Goal: Transaction & Acquisition: Purchase product/service

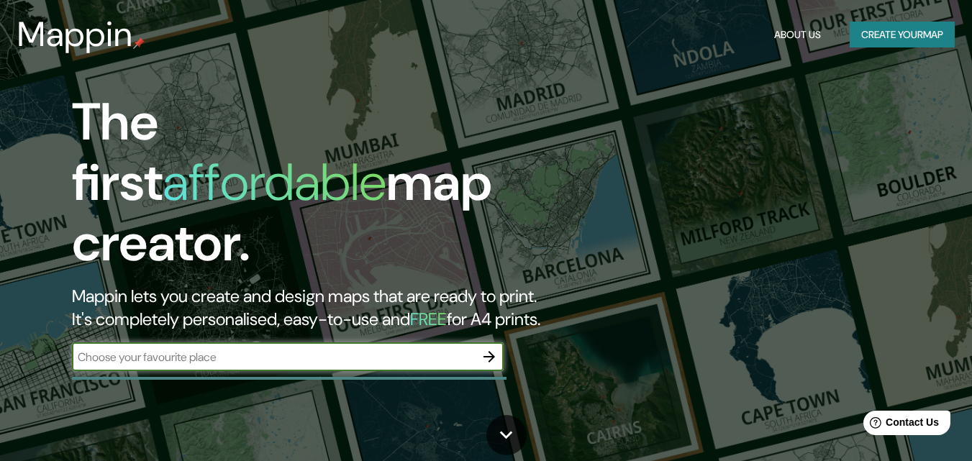
click at [896, 32] on button "Create your map" at bounding box center [902, 35] width 105 height 27
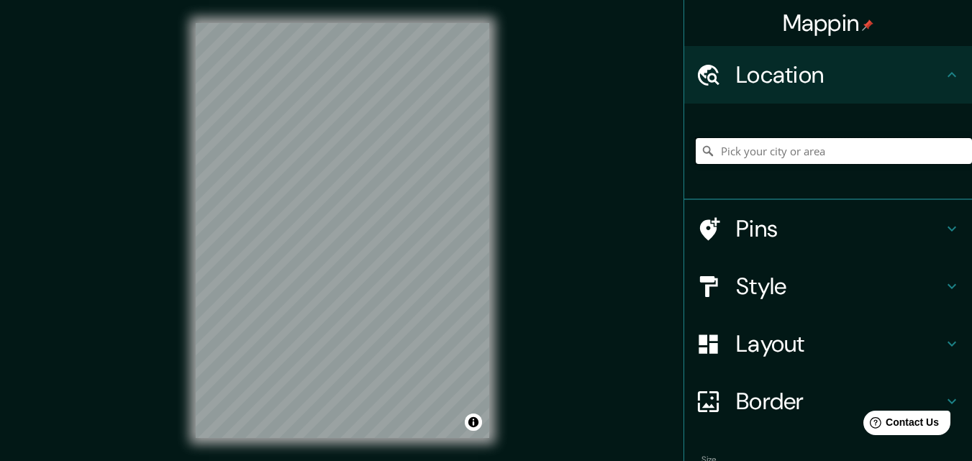
click at [823, 151] on input "Pick your city or area" at bounding box center [834, 151] width 276 height 26
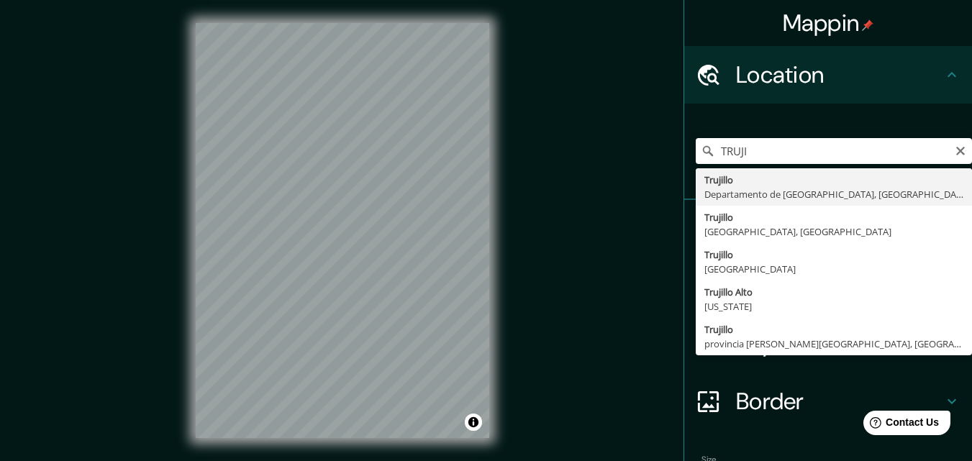
type input "[GEOGRAPHIC_DATA], [GEOGRAPHIC_DATA], [GEOGRAPHIC_DATA]"
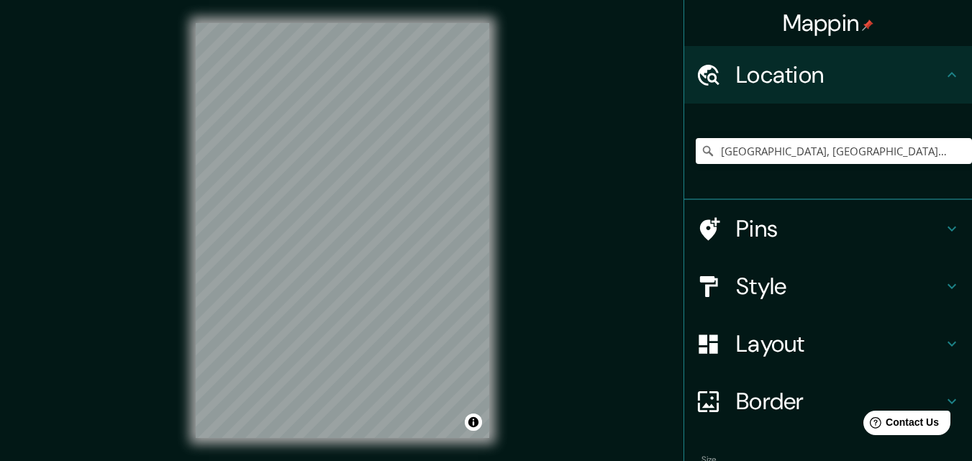
click at [810, 294] on h4 "Style" at bounding box center [839, 286] width 207 height 29
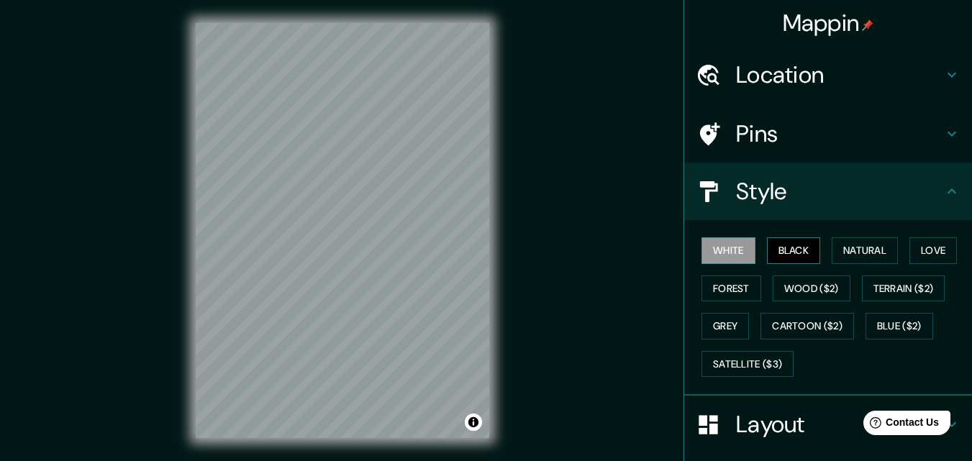
click at [768, 254] on button "Black" at bounding box center [794, 251] width 54 height 27
click at [852, 255] on button "Natural" at bounding box center [865, 251] width 66 height 27
click at [787, 249] on button "Black" at bounding box center [794, 251] width 54 height 27
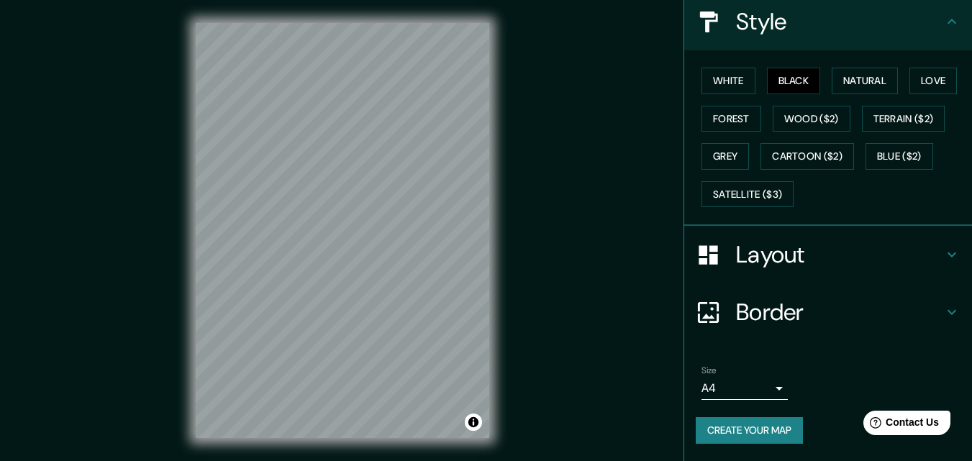
click at [794, 267] on h4 "Layout" at bounding box center [839, 254] width 207 height 29
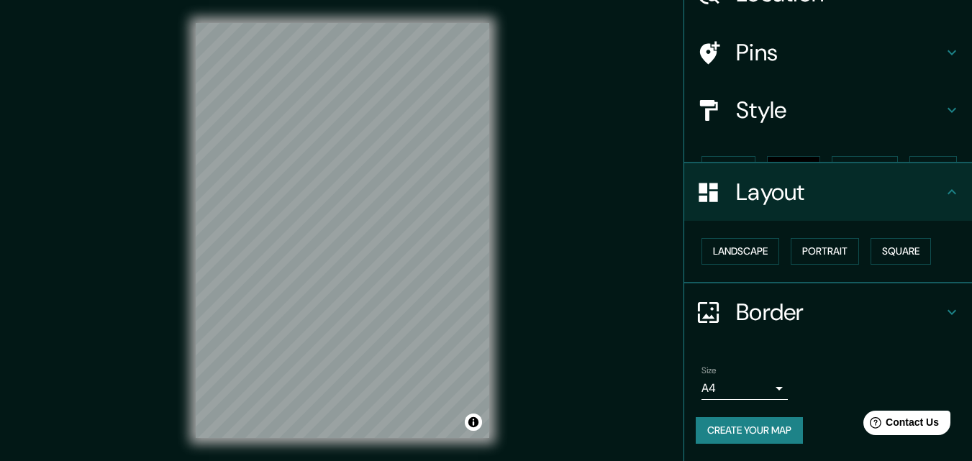
scroll to position [56, 0]
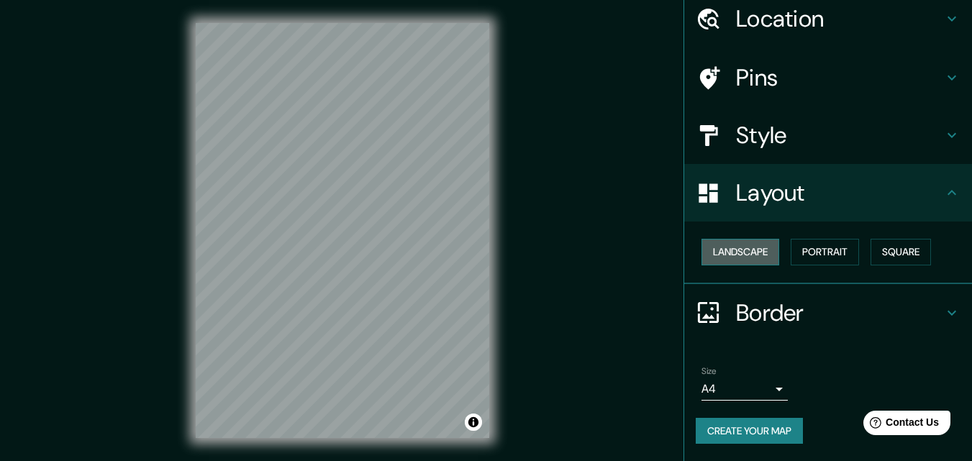
click at [750, 254] on button "Landscape" at bounding box center [741, 252] width 78 height 27
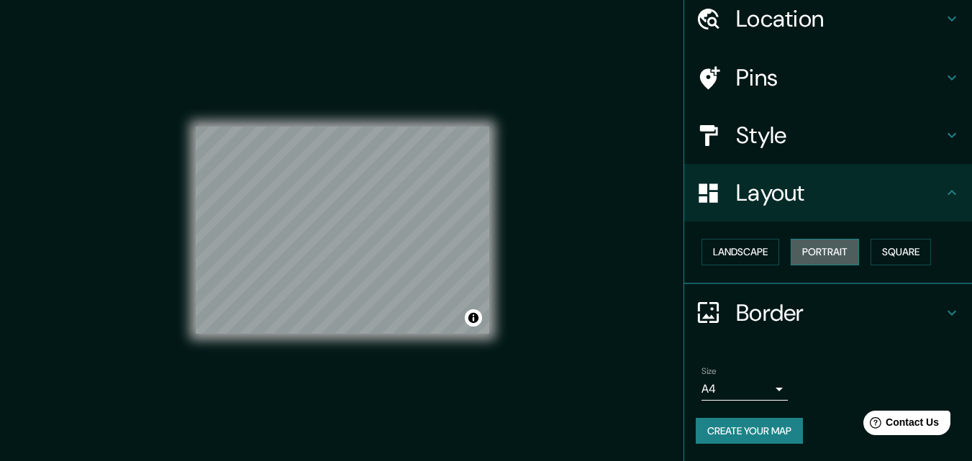
click at [802, 253] on button "Portrait" at bounding box center [825, 252] width 68 height 27
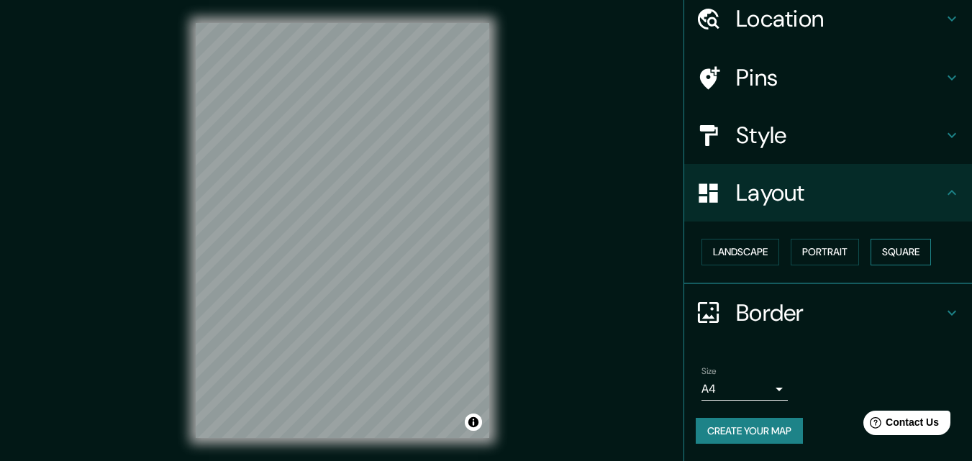
click at [884, 253] on button "Square" at bounding box center [901, 252] width 60 height 27
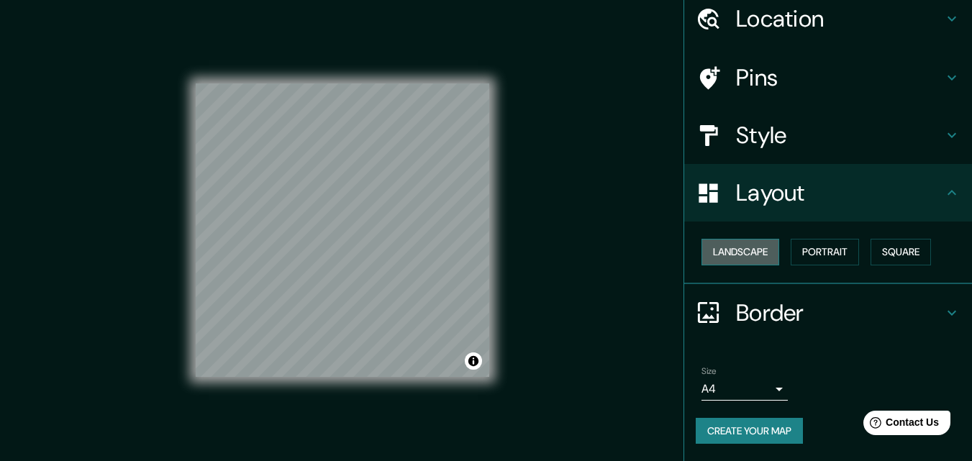
click at [707, 263] on button "Landscape" at bounding box center [741, 252] width 78 height 27
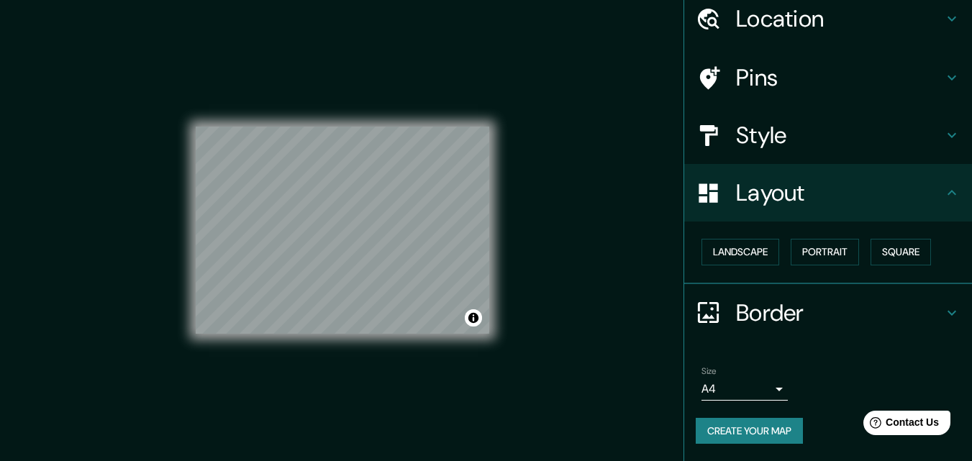
click at [772, 391] on body "Mappin Location [GEOGRAPHIC_DATA], [GEOGRAPHIC_DATA], [GEOGRAPHIC_DATA] Pins St…" at bounding box center [486, 230] width 972 height 461
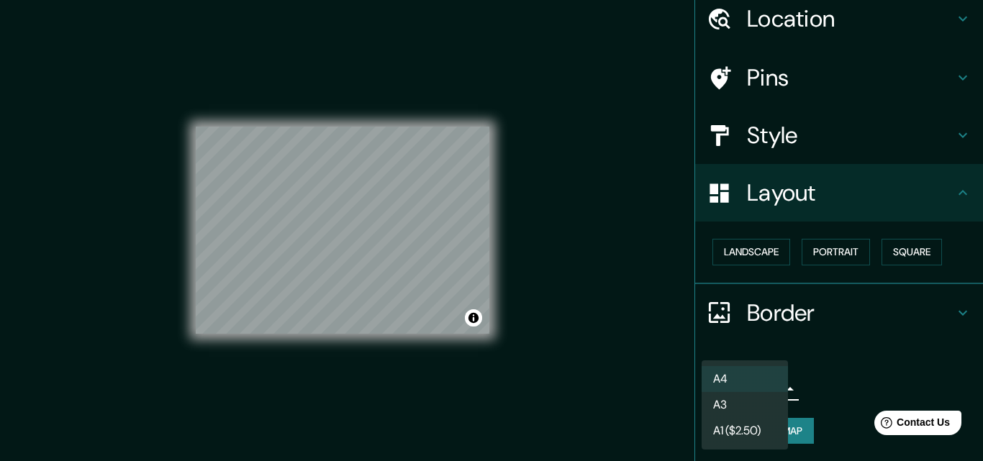
click at [750, 414] on li "A3" at bounding box center [745, 405] width 86 height 26
type input "a4"
